Goal: Task Accomplishment & Management: Complete application form

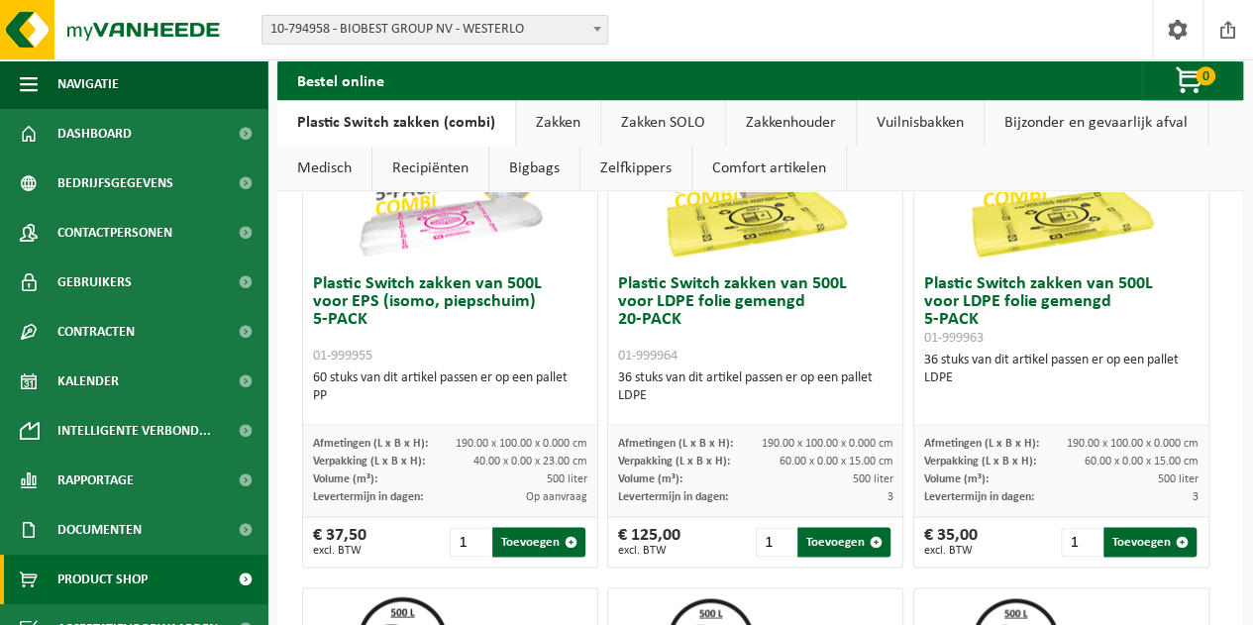
scroll to position [1188, 0]
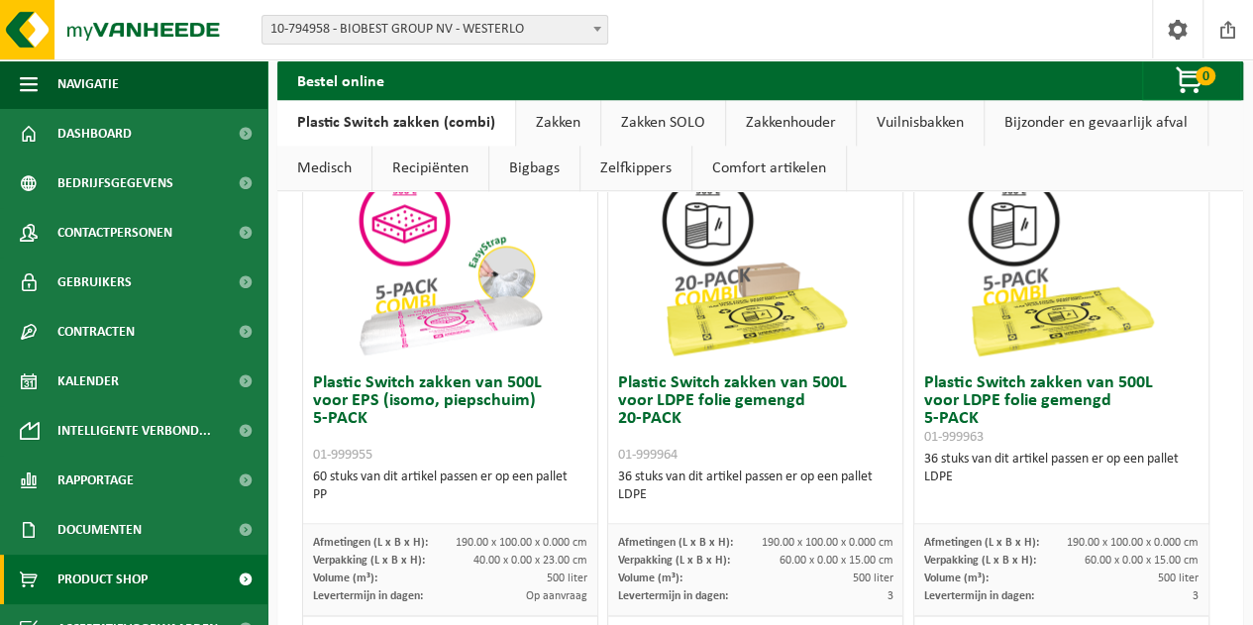
click at [791, 316] on img at bounding box center [756, 265] width 198 height 198
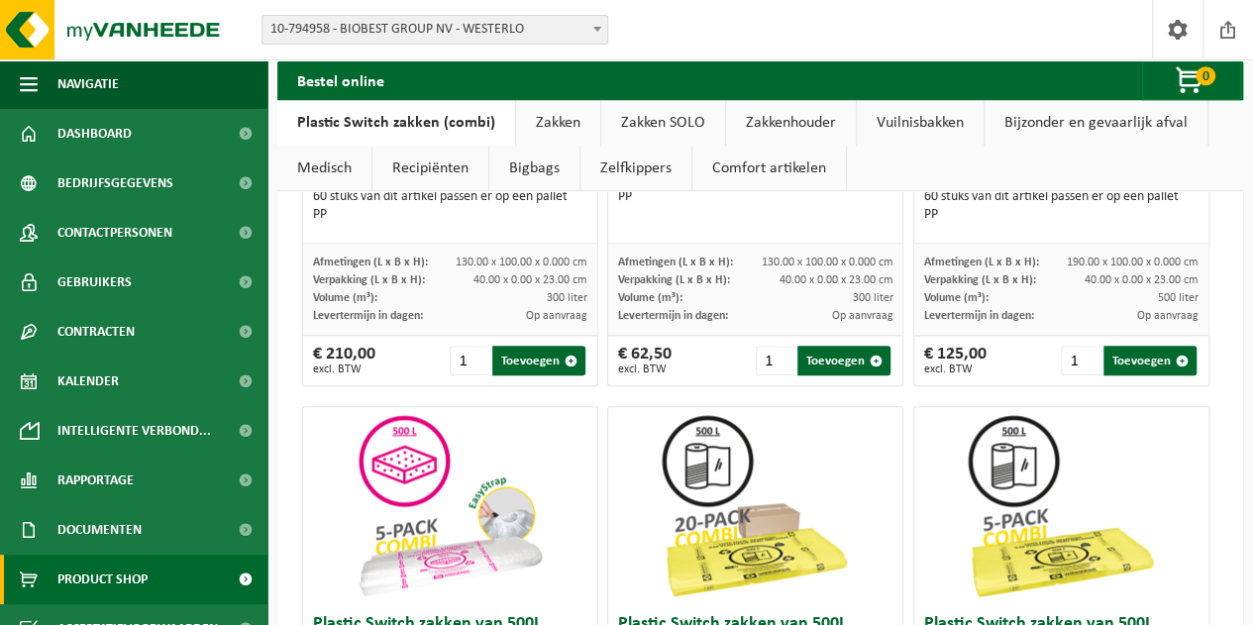
scroll to position [830, 0]
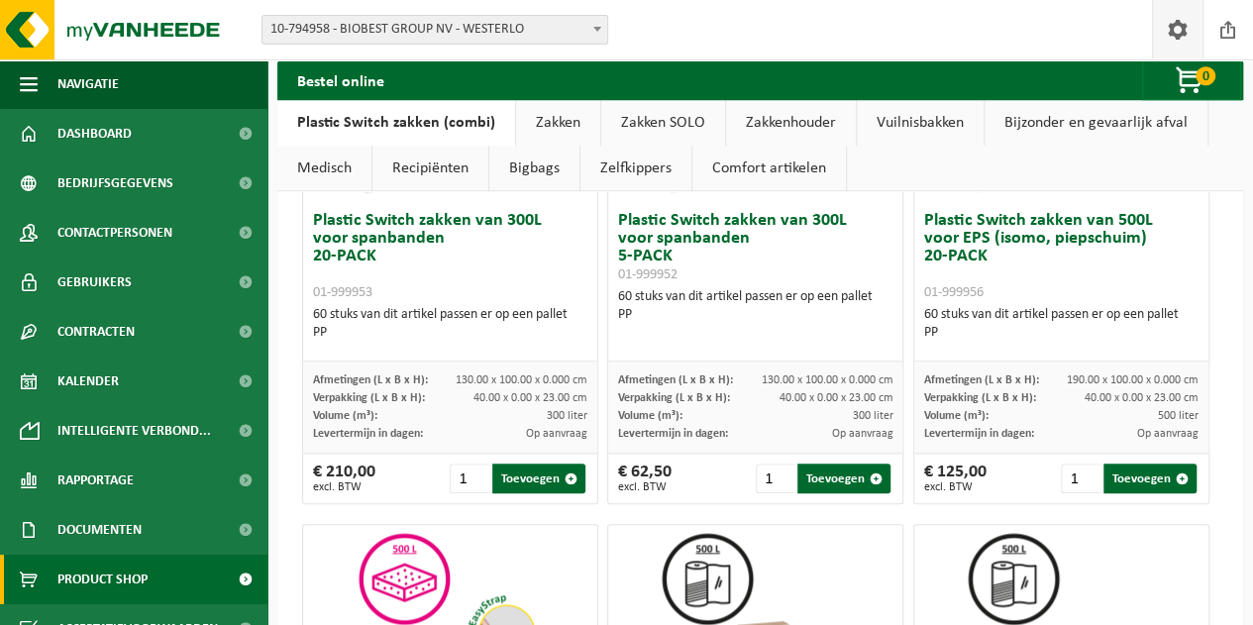
click at [1172, 40] on span at bounding box center [1178, 29] width 30 height 58
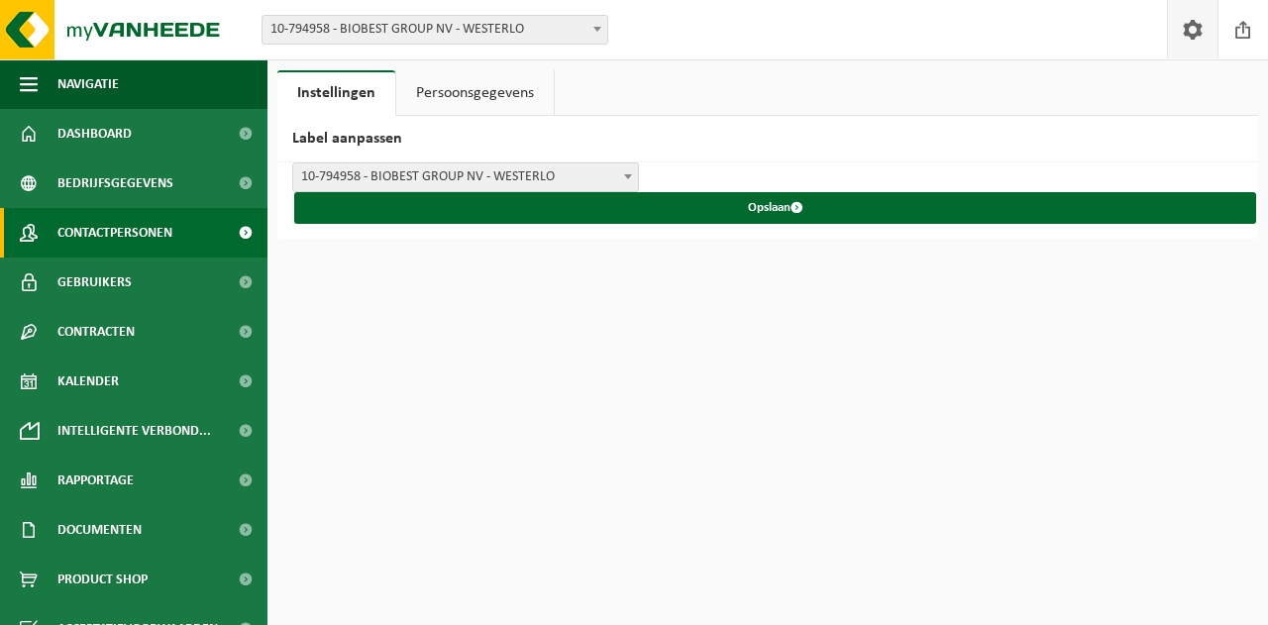
click at [189, 234] on link "Contactpersonen" at bounding box center [133, 233] width 267 height 50
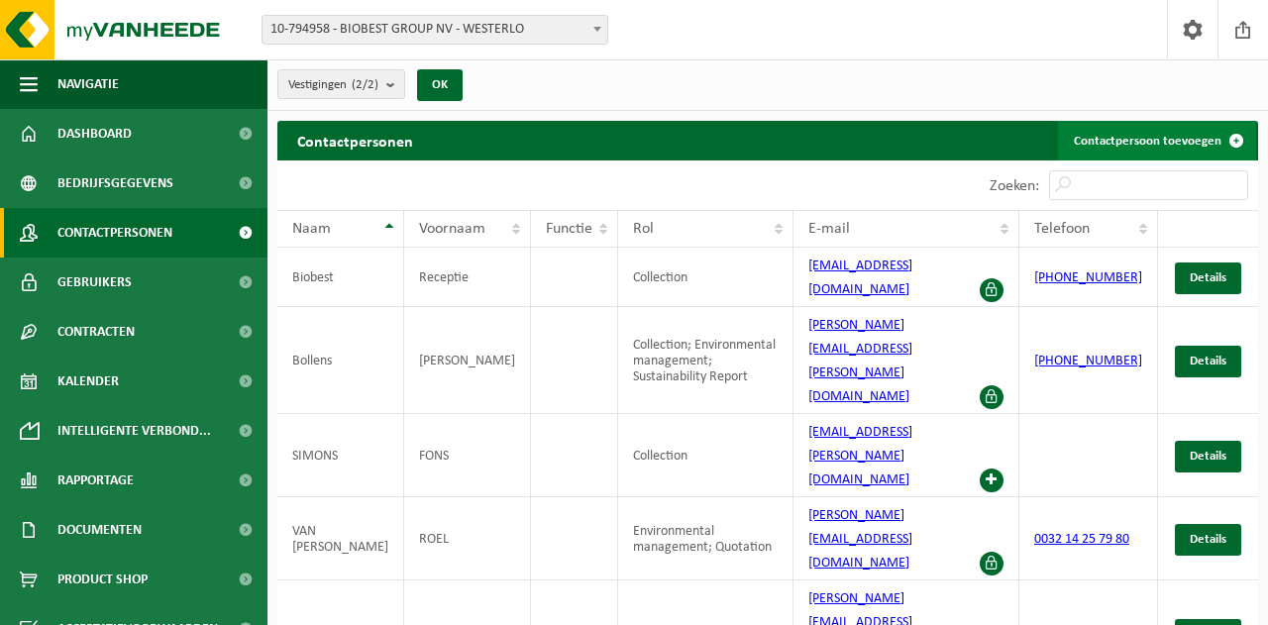
click at [1168, 143] on link "Contactpersoon toevoegen" at bounding box center [1157, 141] width 198 height 40
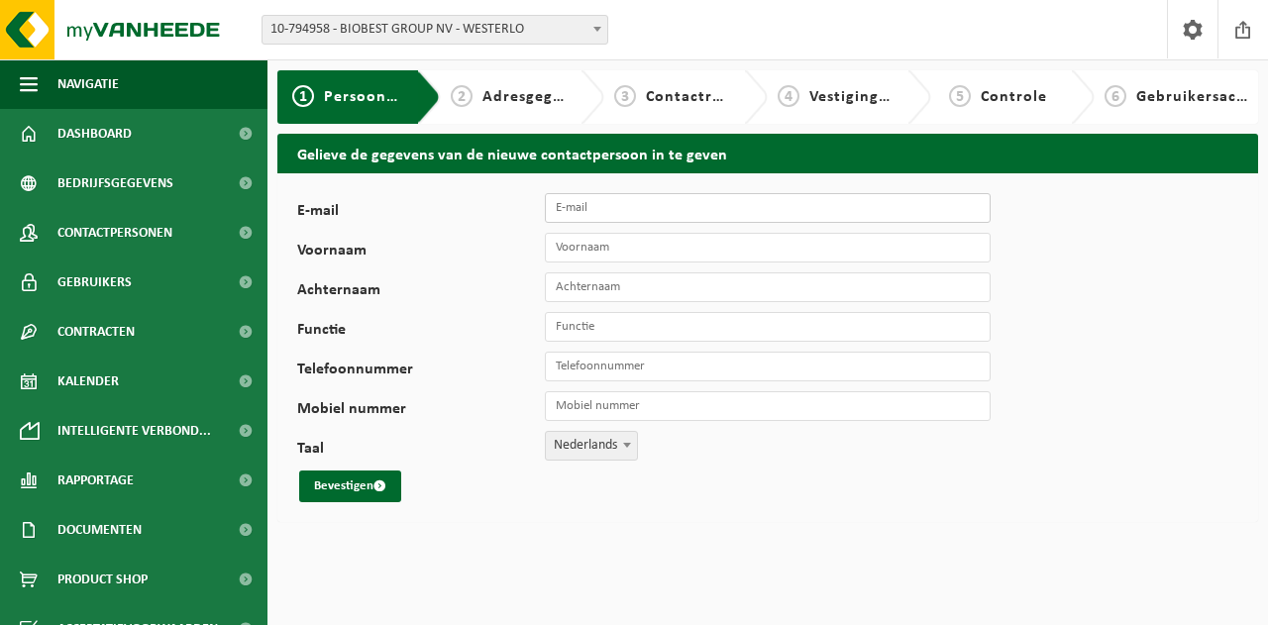
click at [836, 209] on input "E-mail" at bounding box center [768, 208] width 446 height 30
type input "purchase@biobestgroup.com"
type input "Purchase"
click at [793, 328] on input "Functie" at bounding box center [768, 327] width 446 height 30
type input "Aankoopafdeling"
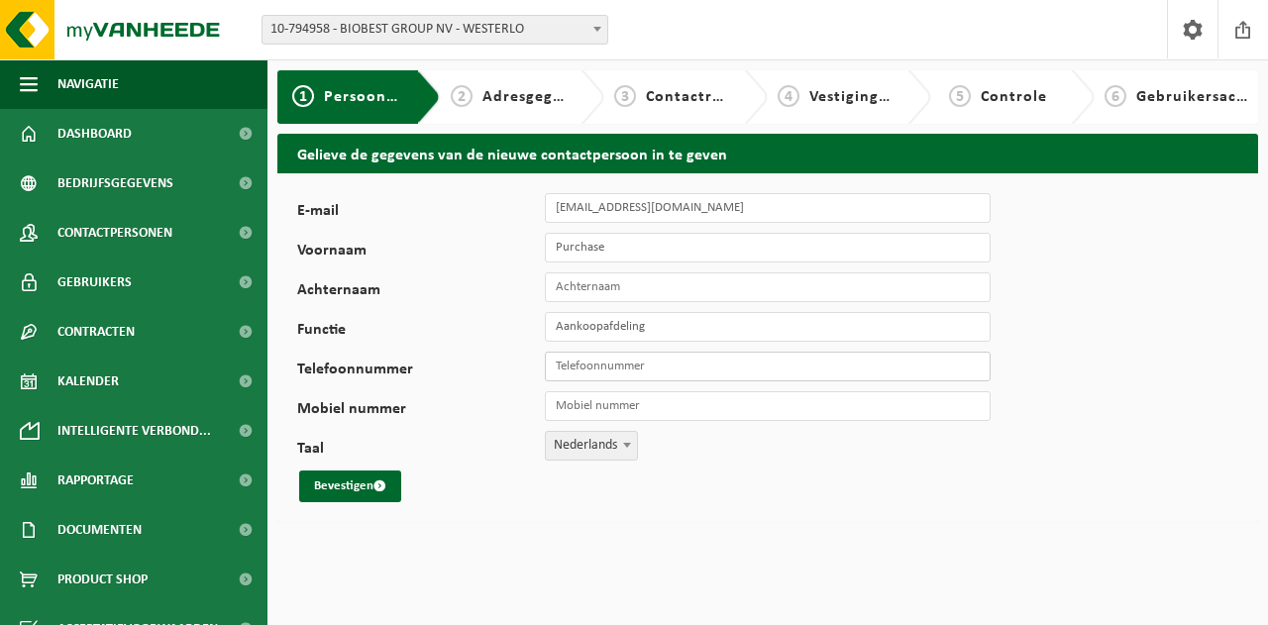
click at [703, 374] on input "Telefoonnummer" at bounding box center [768, 367] width 446 height 30
click at [771, 361] on input "Telefoonnummer" at bounding box center [768, 367] width 446 height 30
type input "[PHONE_NUMBER]"
click at [376, 494] on button "Bevestigen" at bounding box center [350, 486] width 102 height 32
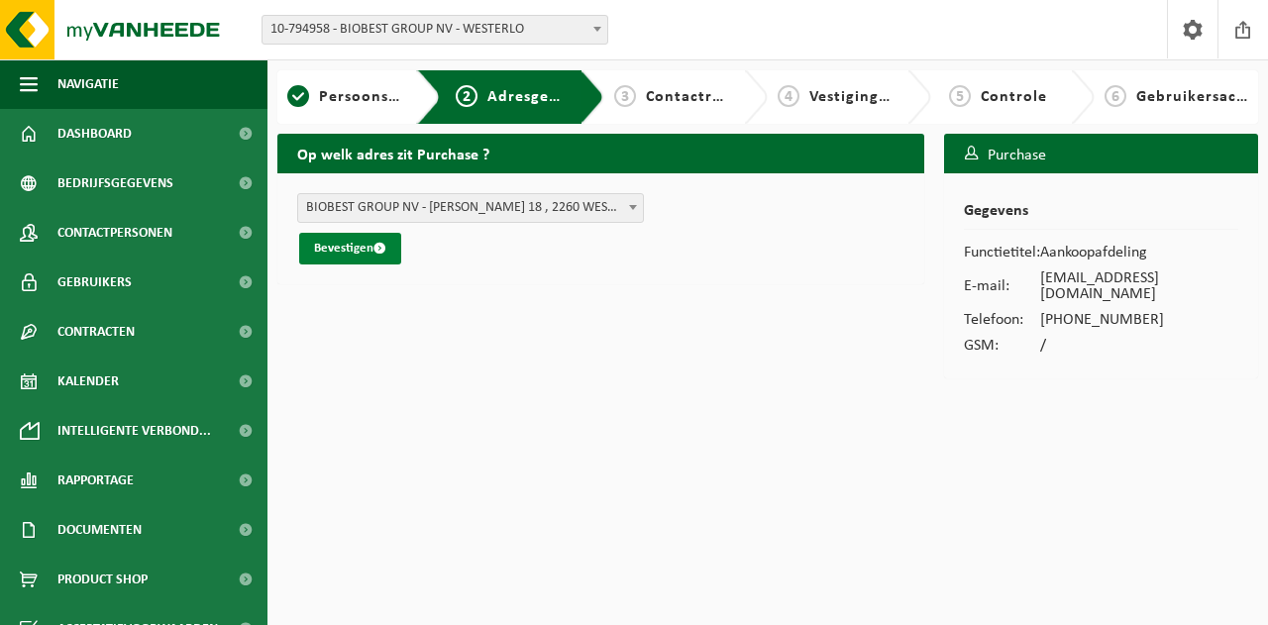
click at [364, 248] on button "Bevestigen" at bounding box center [350, 249] width 102 height 32
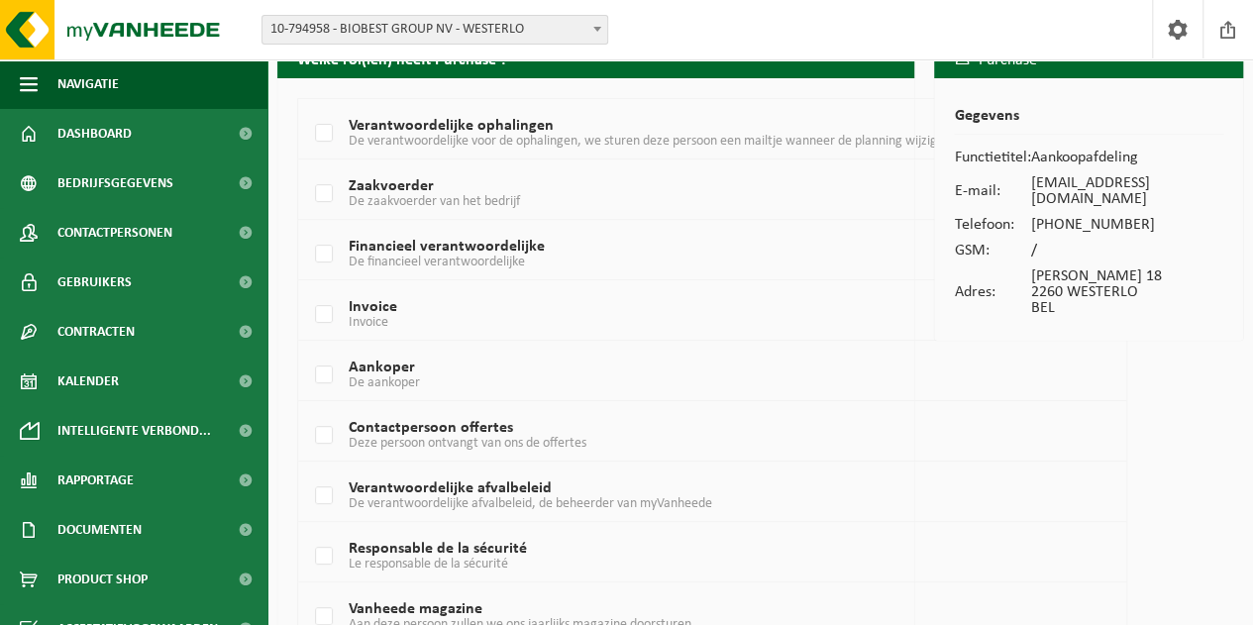
scroll to position [99, 0]
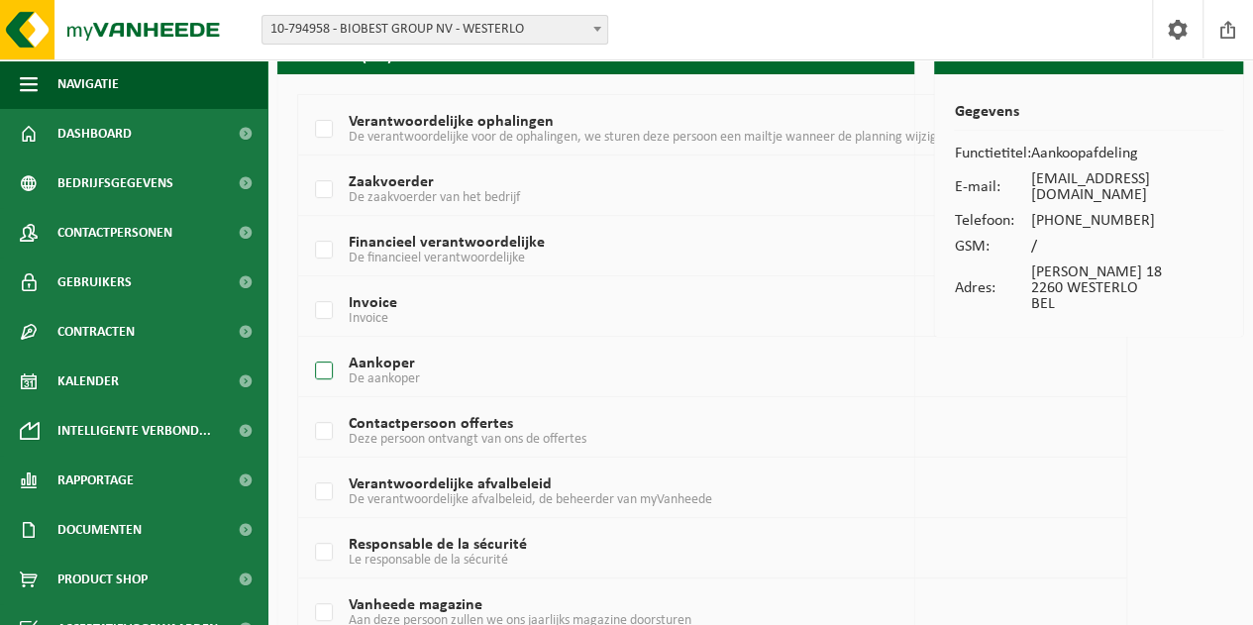
click at [333, 363] on label "Aankoper De aankoper" at bounding box center [679, 371] width 736 height 30
click at [308, 347] on input "Aankoper De aankoper" at bounding box center [307, 346] width 1 height 1
checkbox input "true"
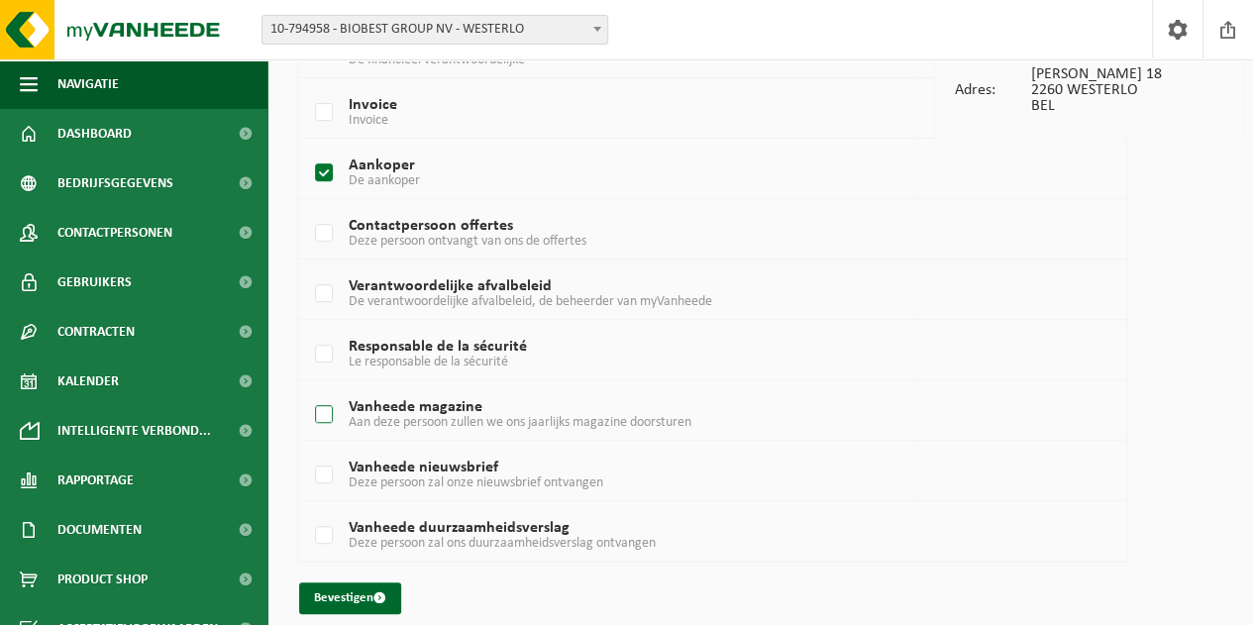
scroll to position [311, 0]
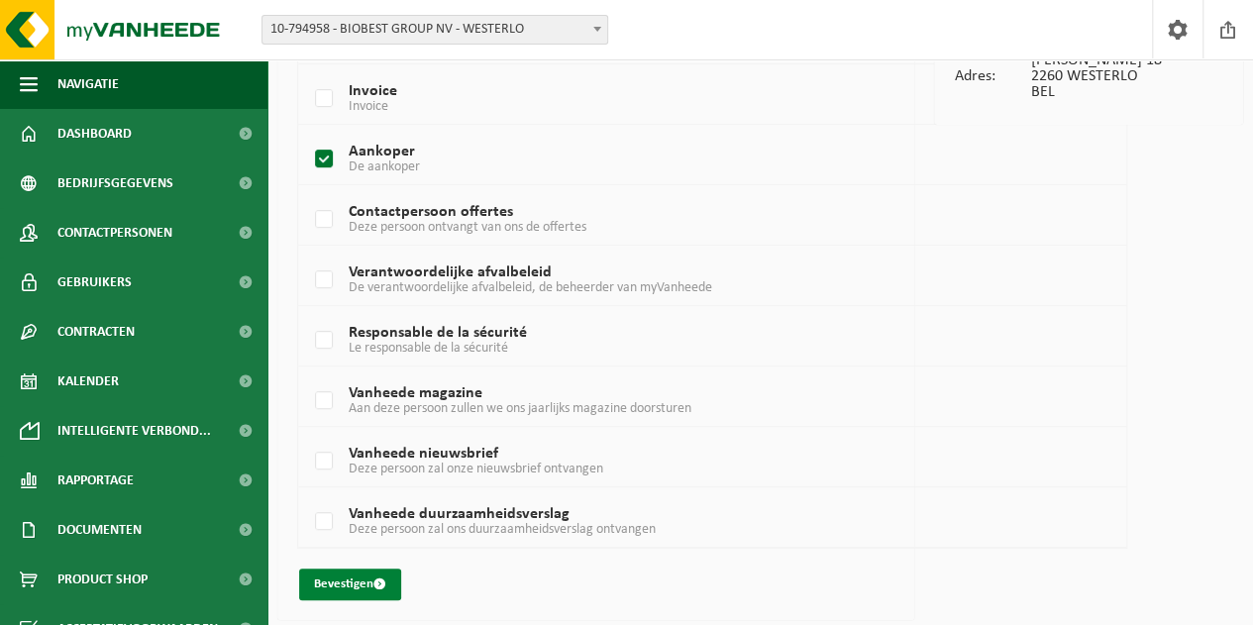
click at [374, 577] on span "submit" at bounding box center [379, 583] width 13 height 13
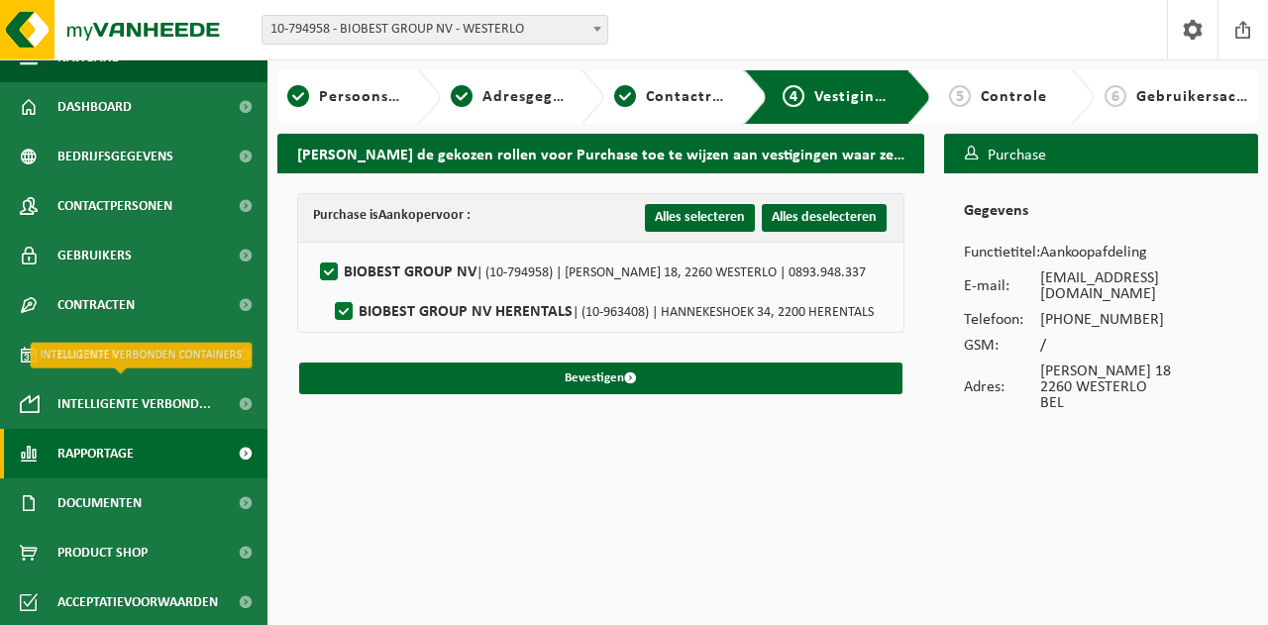
scroll to position [28, 0]
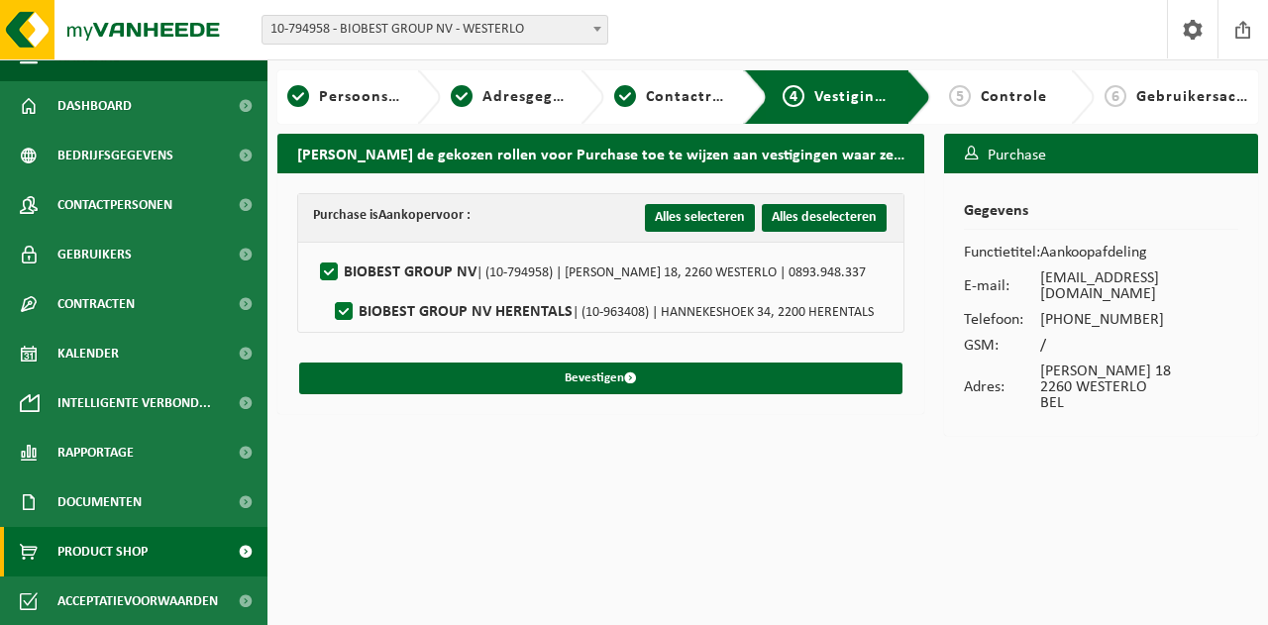
click at [153, 541] on link "Product Shop" at bounding box center [133, 552] width 267 height 50
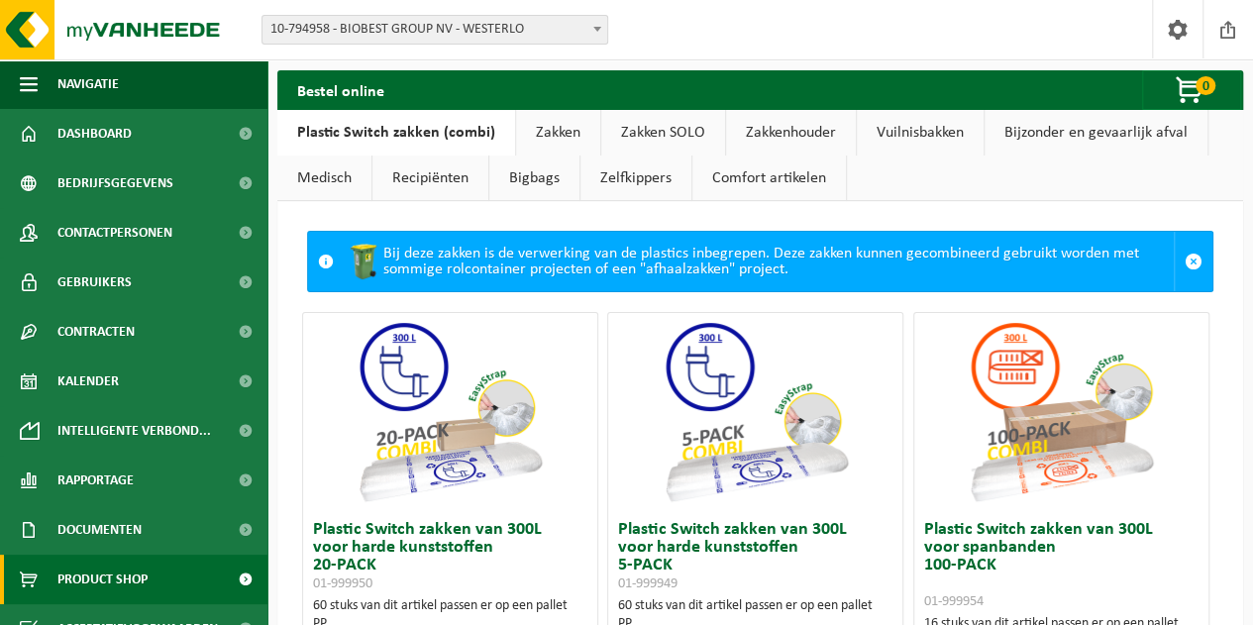
click at [898, 124] on link "Vuilnisbakken" at bounding box center [920, 133] width 127 height 46
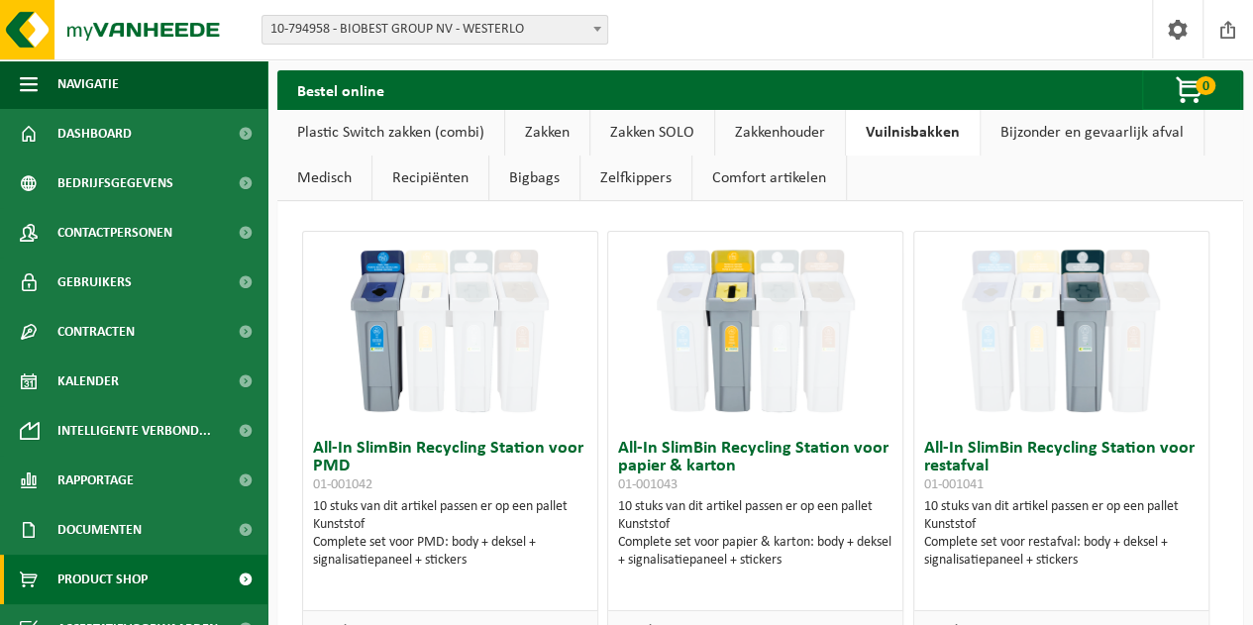
click at [614, 178] on link "Zelfkippers" at bounding box center [635, 178] width 111 height 46
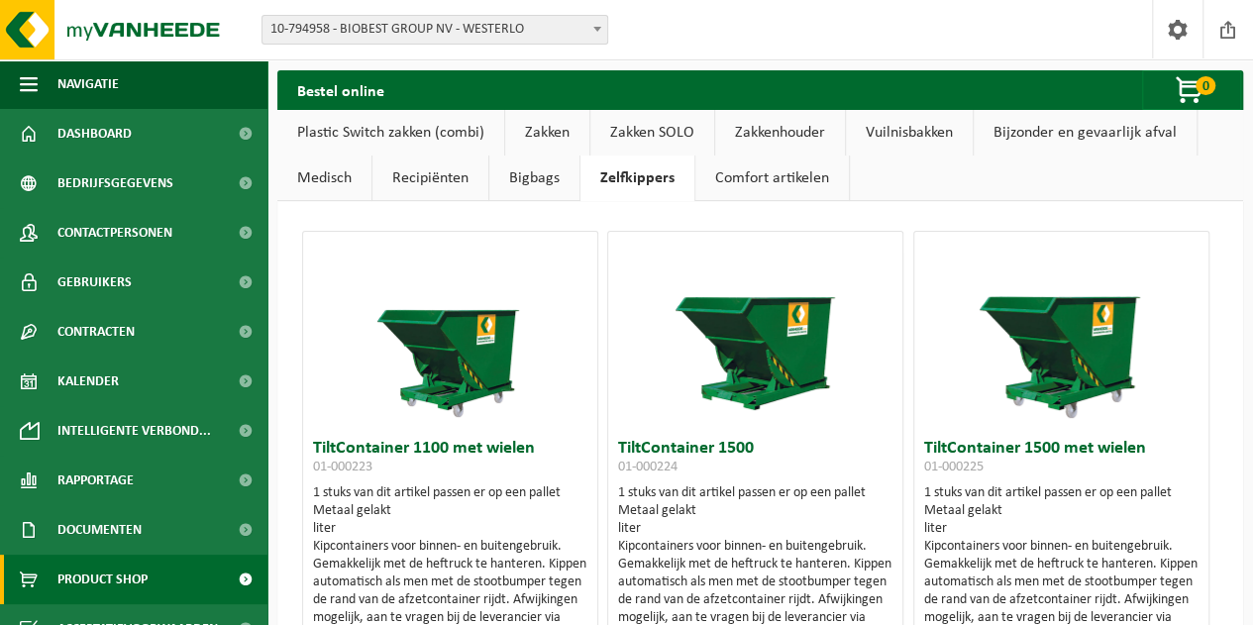
click at [786, 186] on link "Comfort artikelen" at bounding box center [771, 178] width 153 height 46
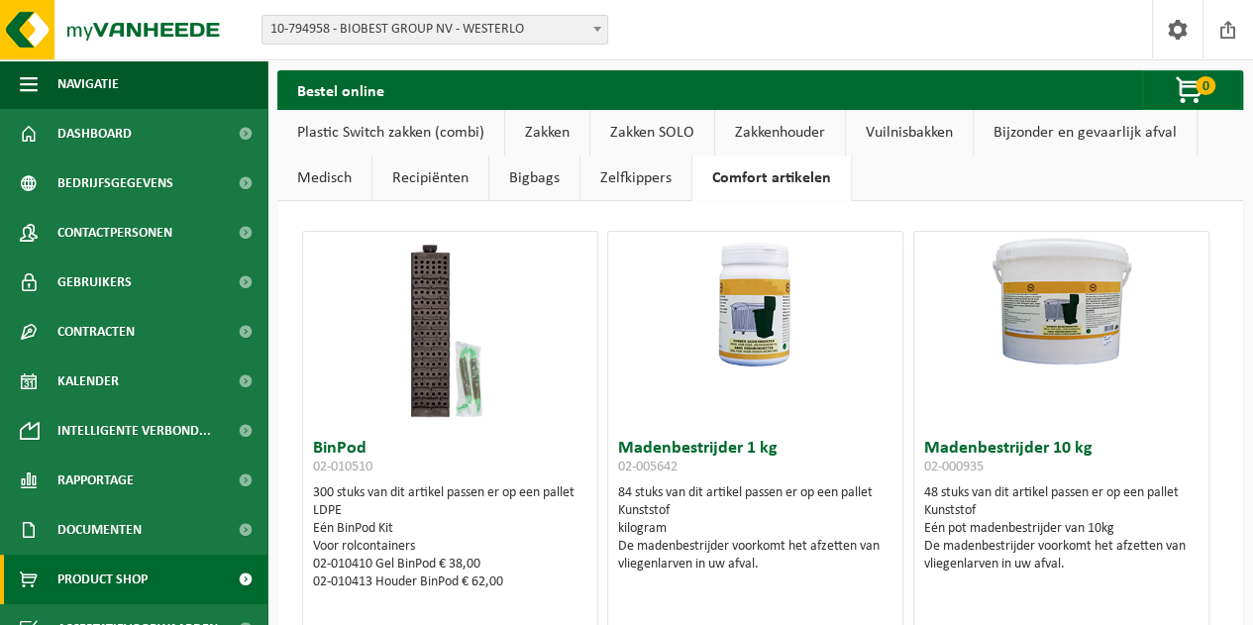
click at [414, 348] on img at bounding box center [450, 331] width 198 height 198
click at [449, 367] on img at bounding box center [450, 331] width 198 height 198
click at [469, 401] on img at bounding box center [450, 331] width 198 height 198
click at [542, 183] on link "Bigbags" at bounding box center [534, 178] width 90 height 46
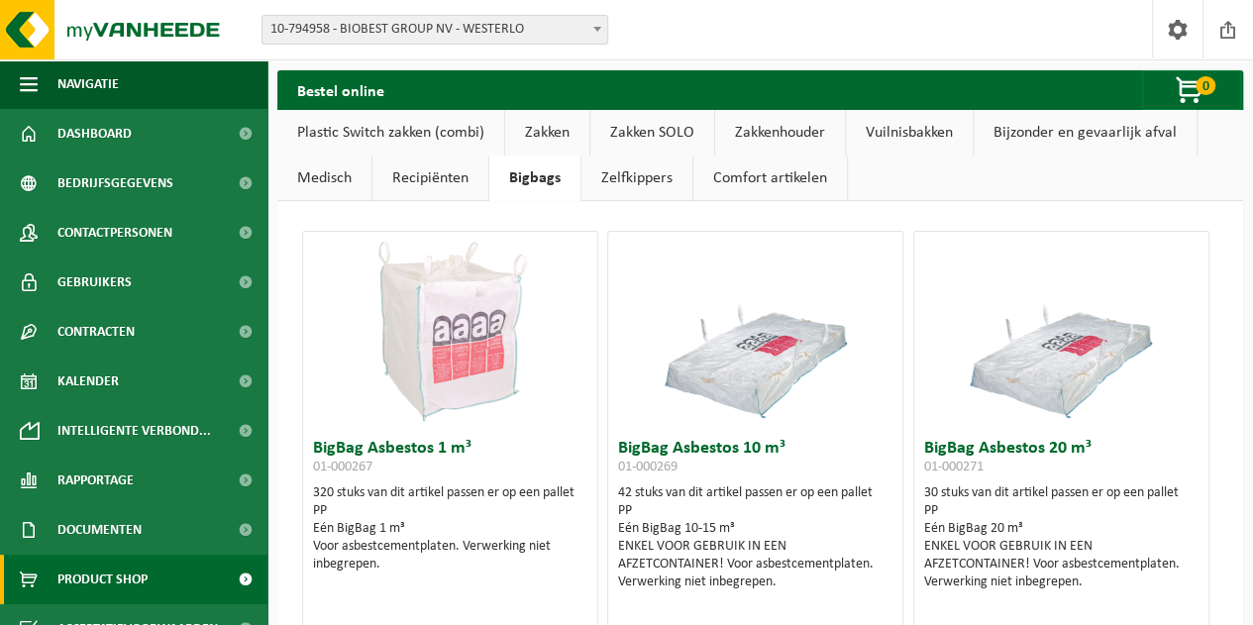
click at [441, 184] on link "Recipiënten" at bounding box center [430, 178] width 116 height 46
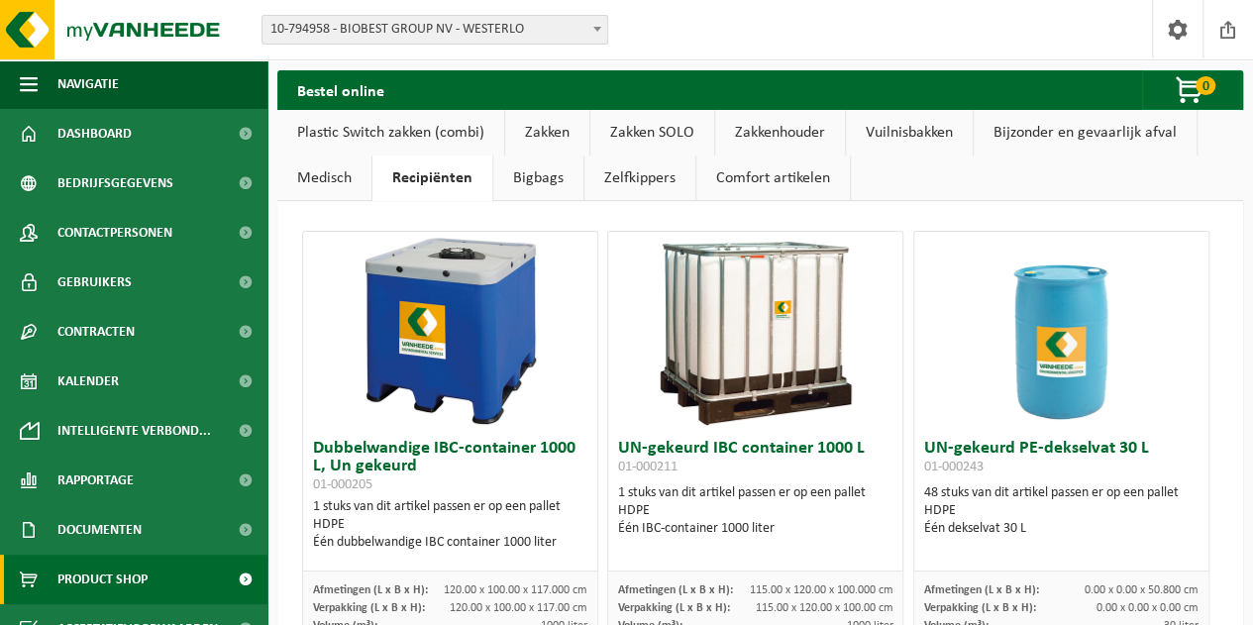
click at [344, 180] on link "Medisch" at bounding box center [324, 178] width 94 height 46
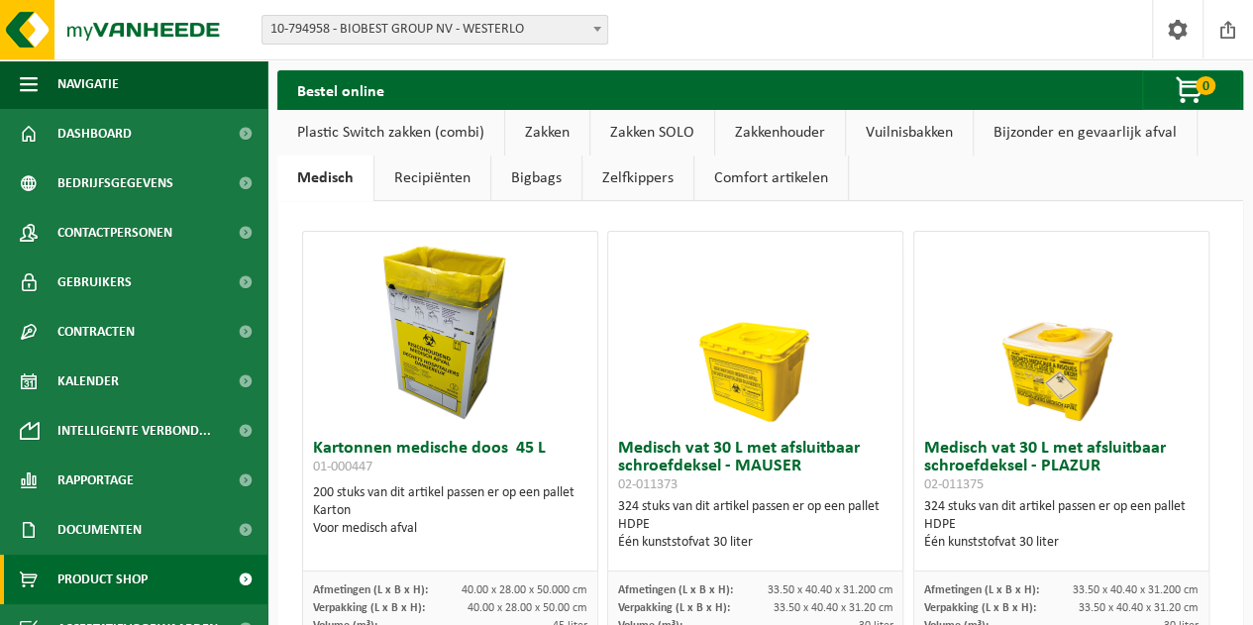
click at [472, 134] on link "Plastic Switch zakken (combi)" at bounding box center [390, 133] width 227 height 46
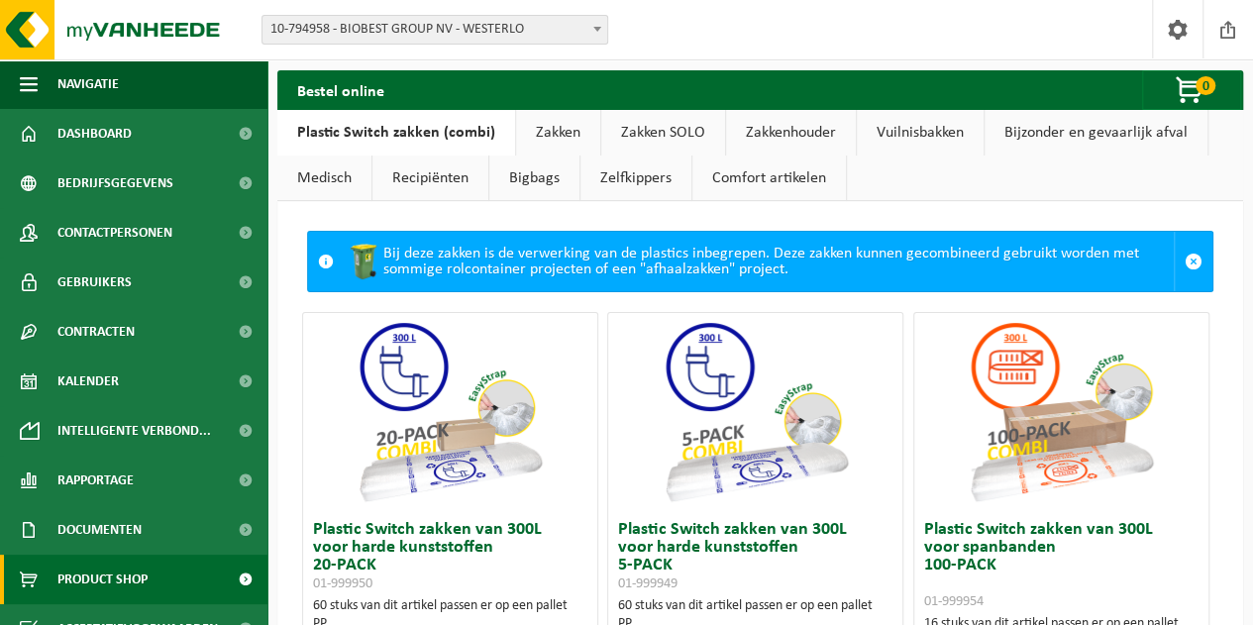
click at [572, 134] on link "Zakken" at bounding box center [558, 133] width 84 height 46
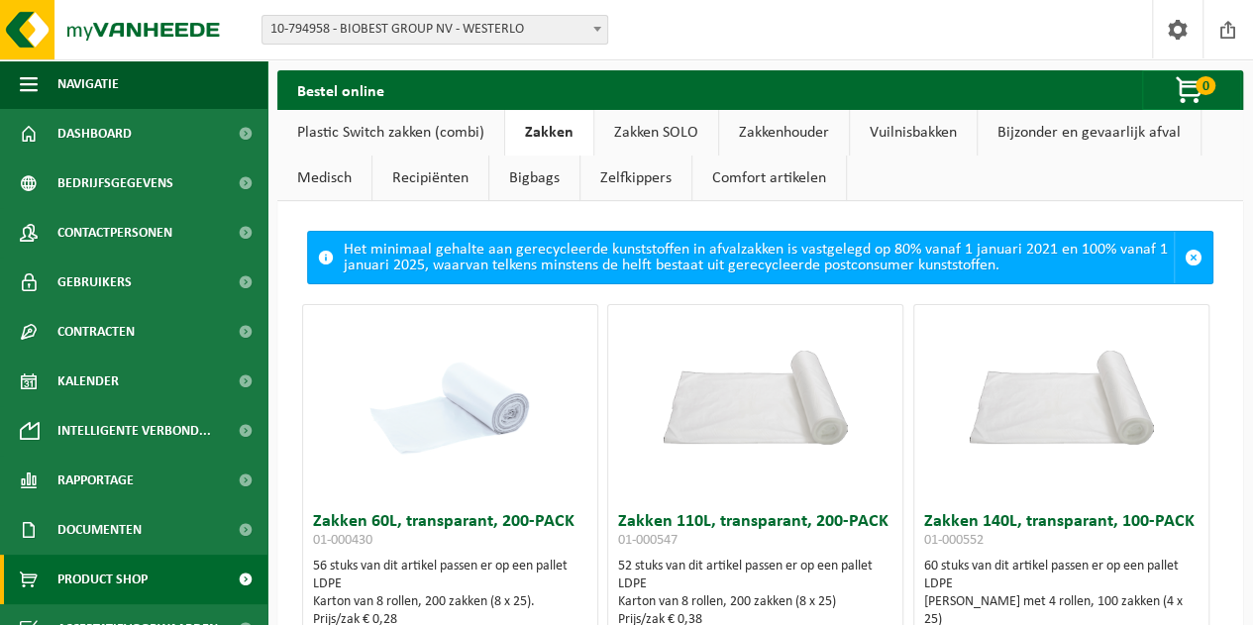
click at [680, 135] on link "Zakken SOLO" at bounding box center [656, 133] width 124 height 46
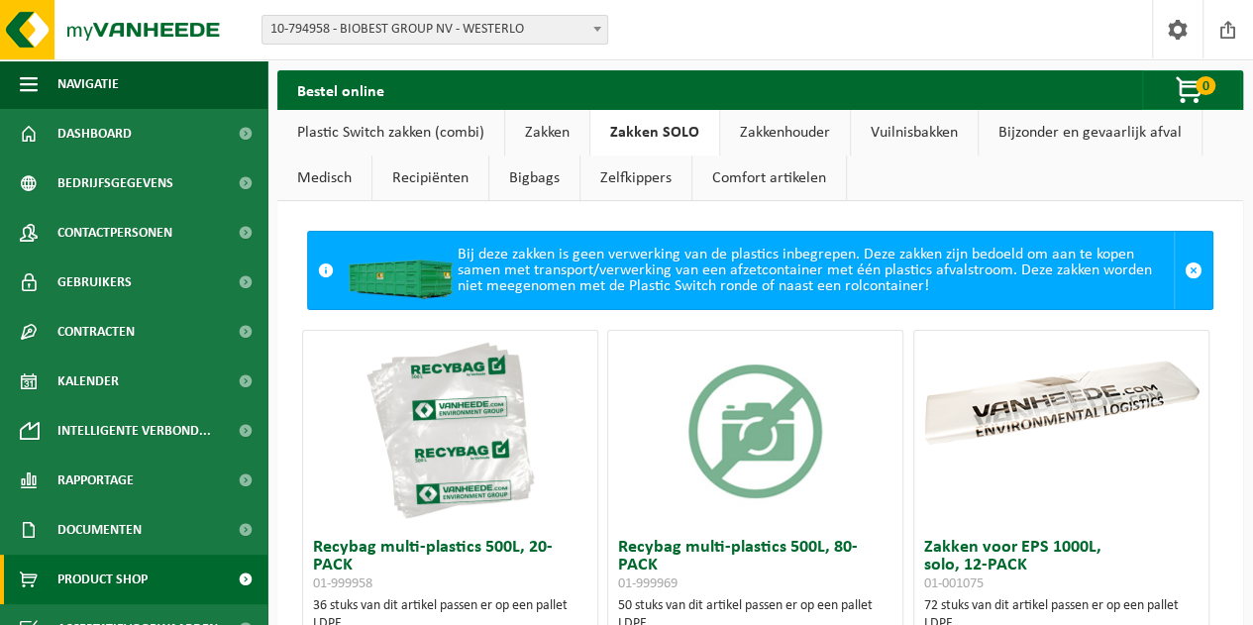
click at [530, 129] on link "Zakken" at bounding box center [547, 133] width 84 height 46
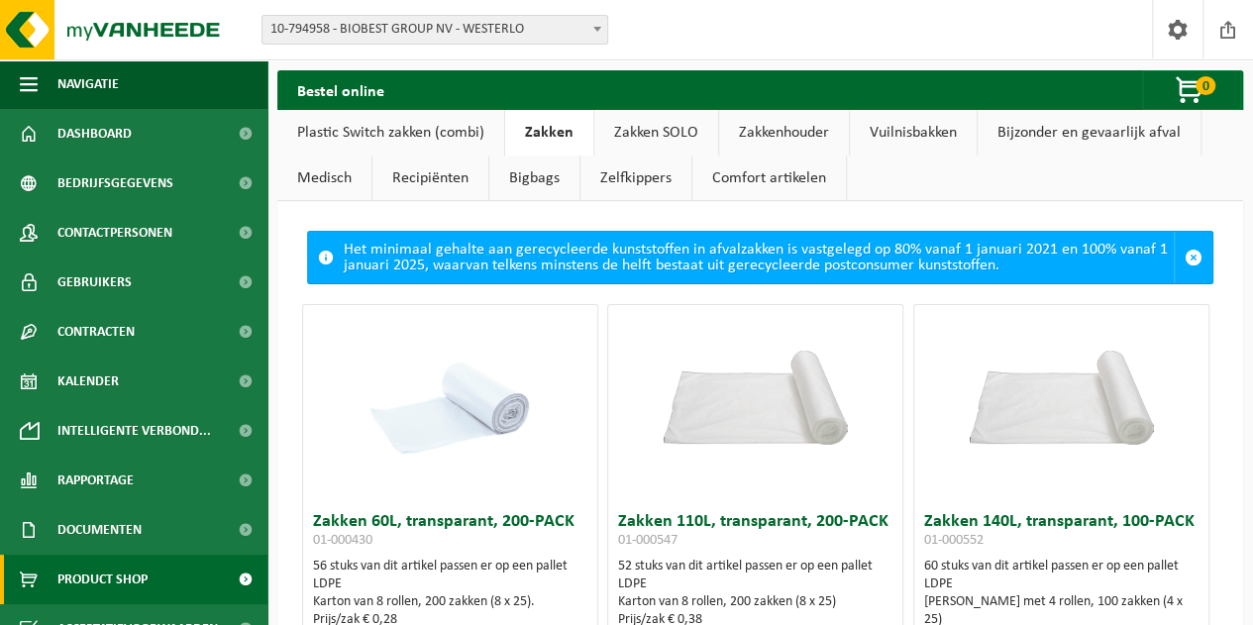
click at [799, 124] on link "Zakkenhouder" at bounding box center [784, 133] width 130 height 46
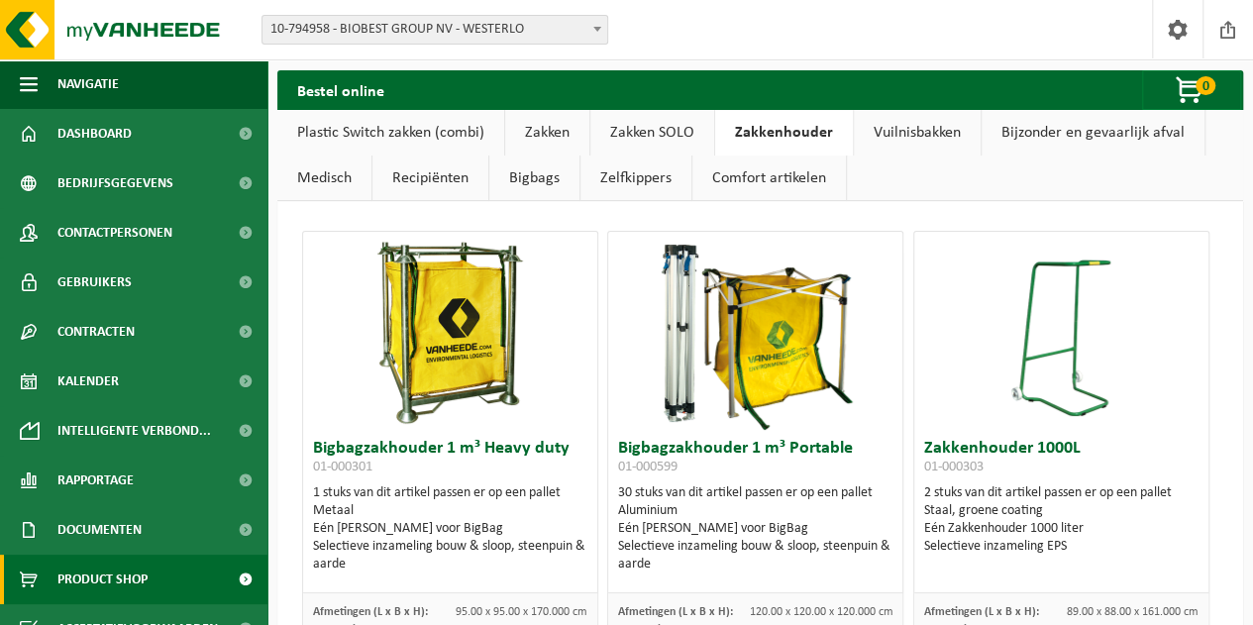
click at [411, 132] on link "Plastic Switch zakken (combi)" at bounding box center [390, 133] width 227 height 46
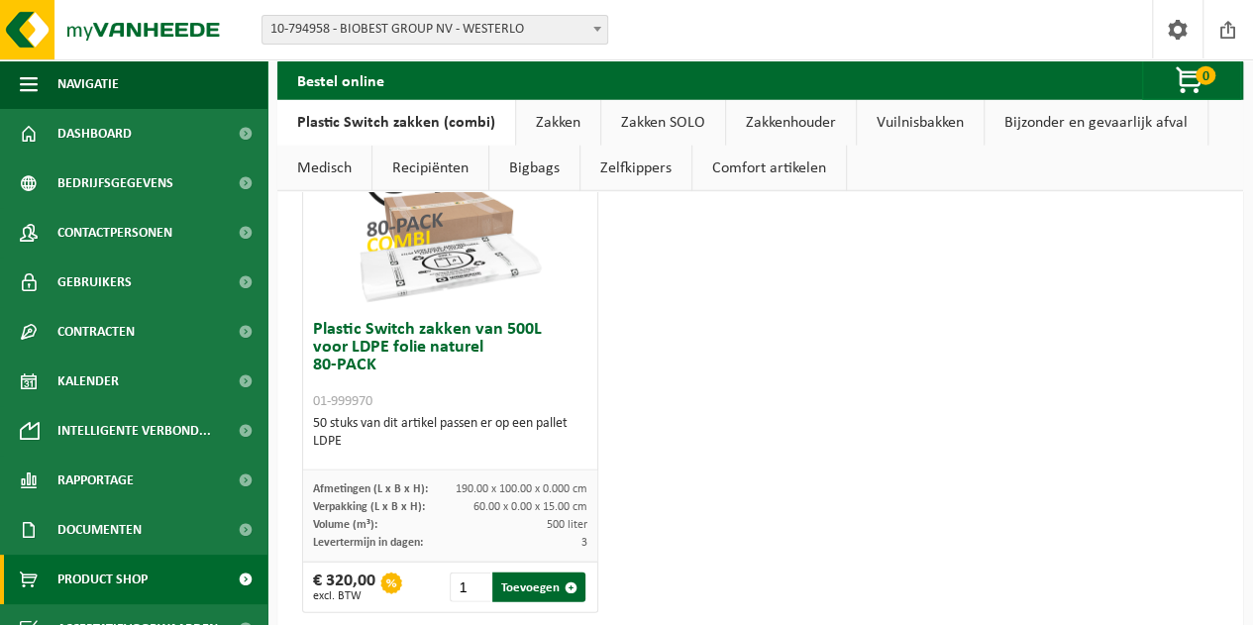
scroll to position [2315, 0]
